Goal: Navigation & Orientation: Understand site structure

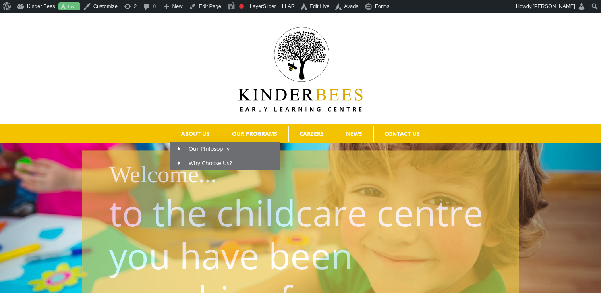
click at [191, 136] on span "ABOUT US" at bounding box center [195, 134] width 29 height 6
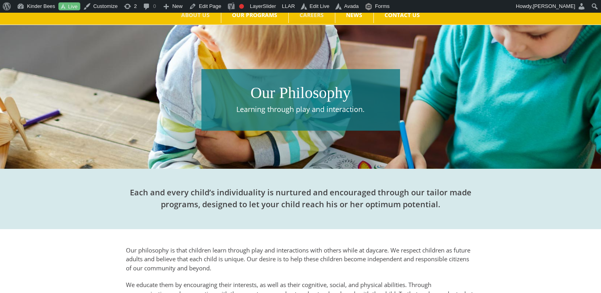
scroll to position [37, 0]
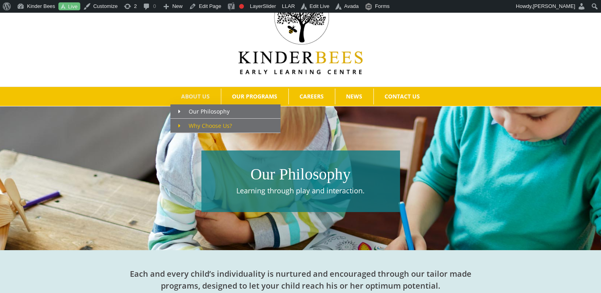
click at [196, 123] on span "Why Choose Us?" at bounding box center [205, 126] width 54 height 8
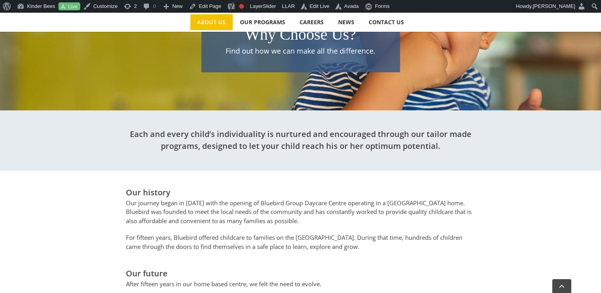
scroll to position [79, 0]
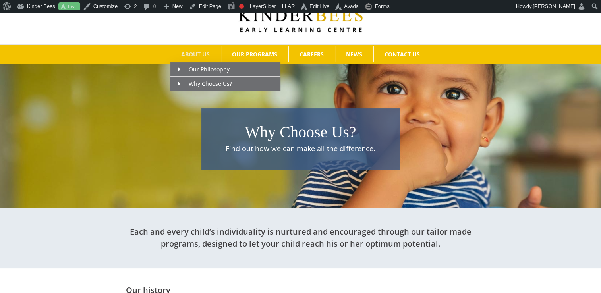
click at [194, 56] on span "ABOUT US" at bounding box center [195, 55] width 29 height 6
